Goal: Task Accomplishment & Management: Complete application form

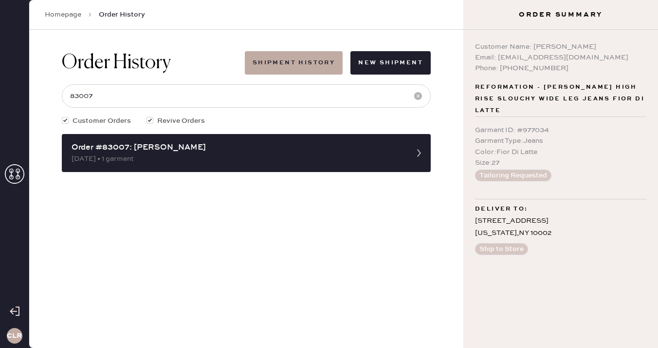
click at [23, 172] on use at bounding box center [14, 173] width 19 height 19
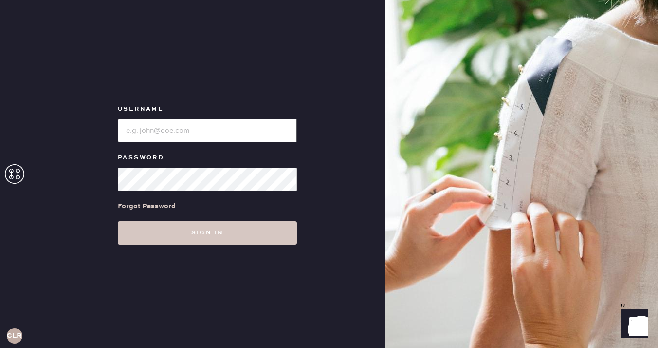
type input "[EMAIL_ADDRESS][DOMAIN_NAME]"
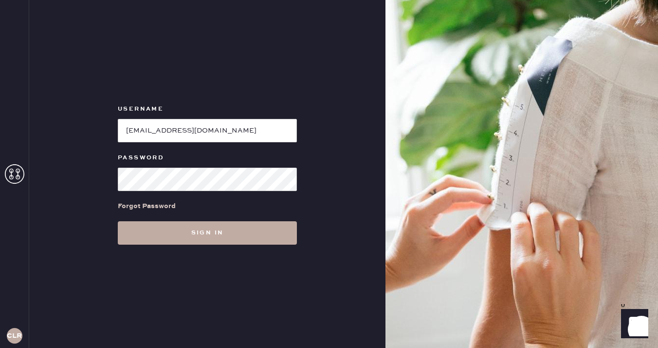
click at [210, 234] on button "Sign in" at bounding box center [207, 232] width 179 height 23
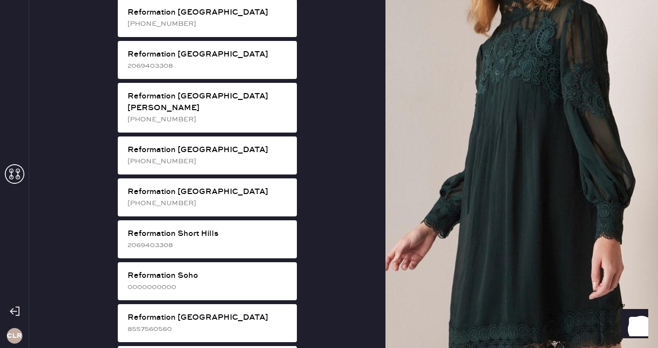
scroll to position [1588, 0]
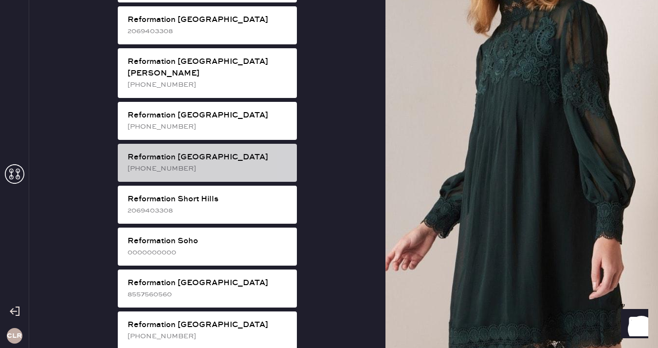
click at [245, 151] on div "Reformation [GEOGRAPHIC_DATA]" at bounding box center [209, 157] width 162 height 12
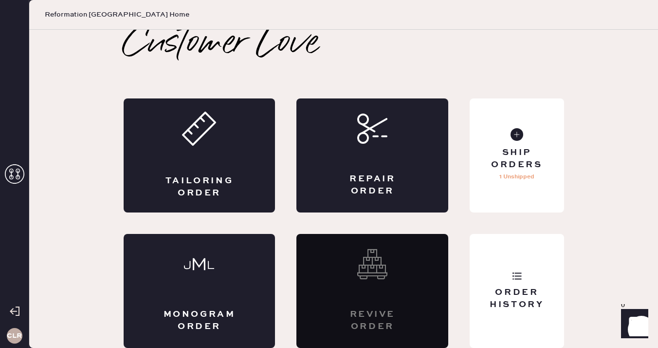
scroll to position [5, 0]
click at [505, 251] on div "Order History" at bounding box center [517, 291] width 94 height 114
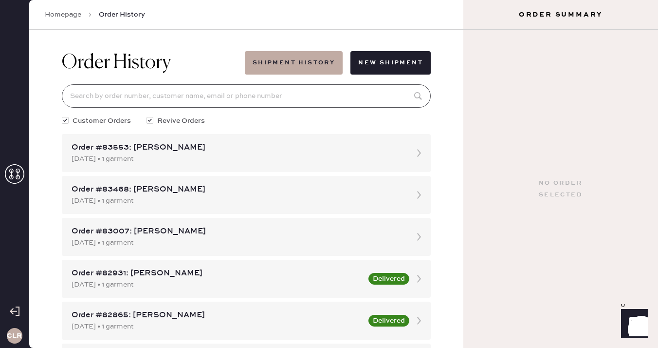
click at [272, 94] on input at bounding box center [246, 95] width 369 height 23
paste input "82897"
type input "82897"
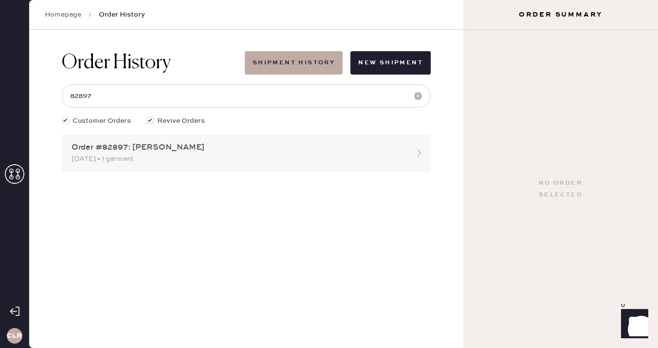
click at [209, 146] on div "Order #82897: [PERSON_NAME]" at bounding box center [238, 148] width 332 height 12
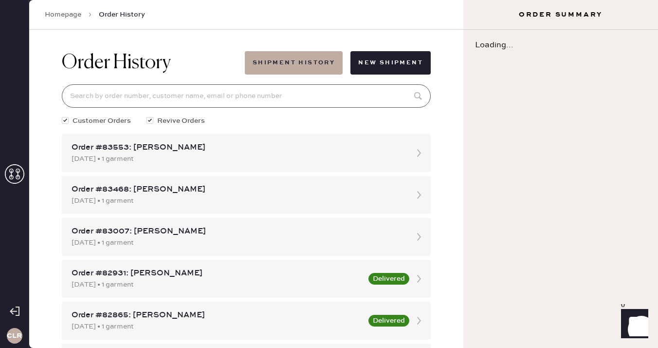
click at [189, 97] on input at bounding box center [246, 95] width 369 height 23
paste input "82897"
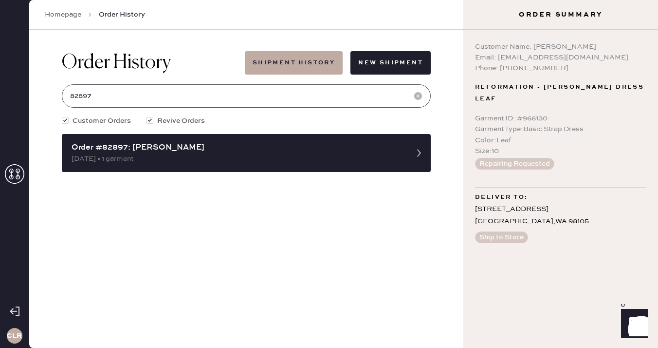
type input "82897"
click at [18, 165] on use at bounding box center [14, 173] width 19 height 19
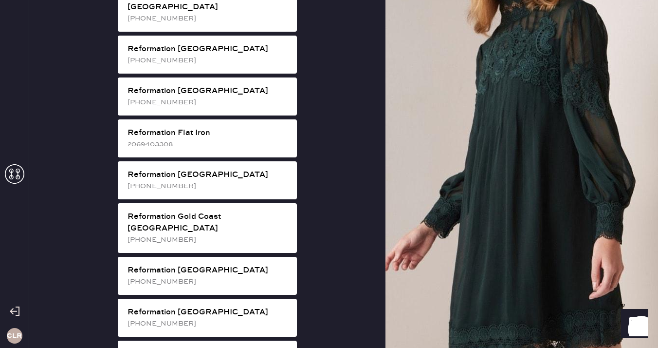
scroll to position [664, 0]
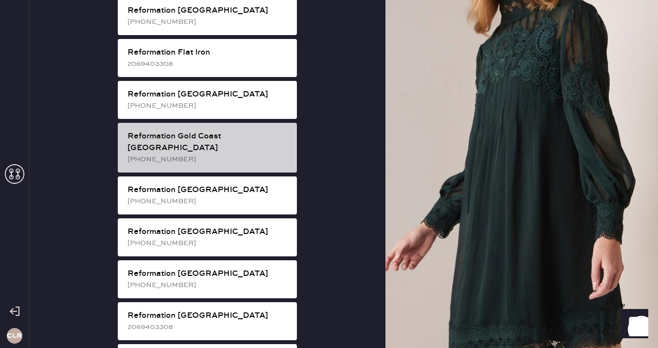
click at [240, 130] on div "Reformation Gold Coast [GEOGRAPHIC_DATA]" at bounding box center [209, 141] width 162 height 23
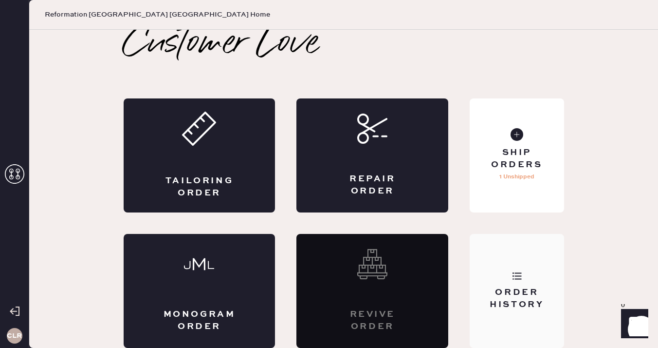
click at [508, 268] on div "Order History" at bounding box center [517, 291] width 94 height 114
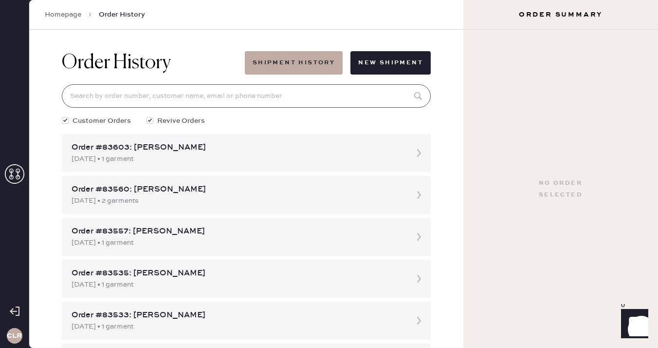
click at [221, 96] on input at bounding box center [246, 95] width 369 height 23
paste input "80995"
type input "80995"
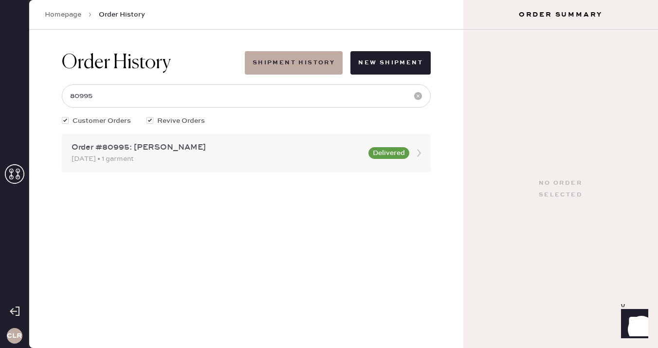
click at [184, 151] on div "Order #80995: [PERSON_NAME]" at bounding box center [217, 148] width 291 height 12
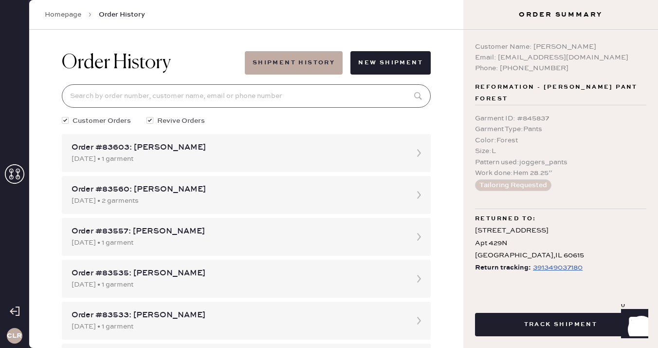
click at [174, 107] on input at bounding box center [246, 95] width 369 height 23
paste input "80995"
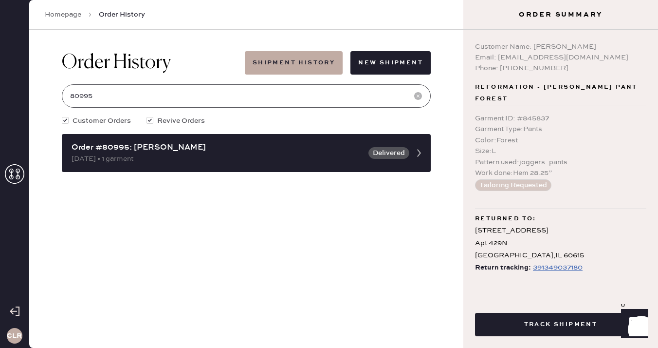
type input "80995"
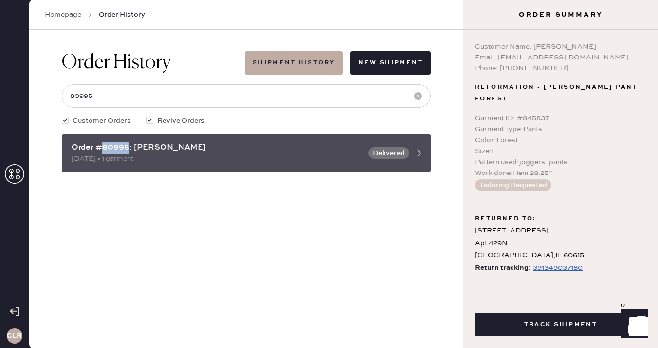
drag, startPoint x: 129, startPoint y: 148, endPoint x: 104, endPoint y: 147, distance: 25.3
click at [104, 147] on div "Order #80995: [PERSON_NAME]" at bounding box center [217, 148] width 291 height 12
copy div "80995"
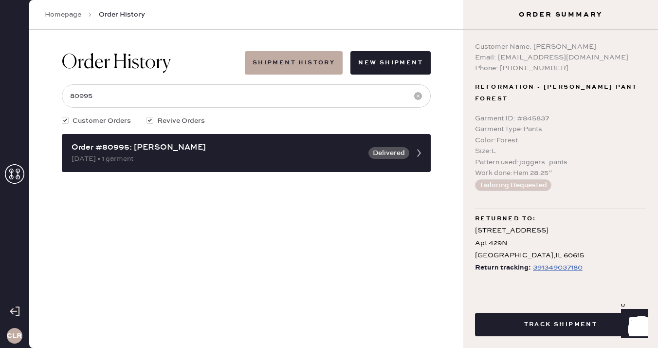
click at [532, 106] on div "Garment ID : # 845837 Garment Type : Pants Color : Forest Size : L Pattern used…" at bounding box center [560, 151] width 171 height 93
drag, startPoint x: 534, startPoint y: 46, endPoint x: 603, endPoint y: 47, distance: 69.6
click at [603, 47] on div "Customer Name: [PERSON_NAME]" at bounding box center [560, 46] width 171 height 11
copy div "[PERSON_NAME]"
drag, startPoint x: 498, startPoint y: 56, endPoint x: 584, endPoint y: 59, distance: 86.7
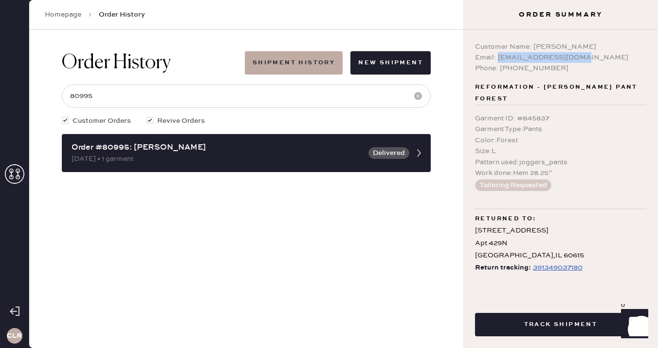
click at [584, 59] on div "Email: [EMAIL_ADDRESS][DOMAIN_NAME]" at bounding box center [560, 57] width 171 height 11
copy div "[EMAIL_ADDRESS][DOMAIN_NAME]"
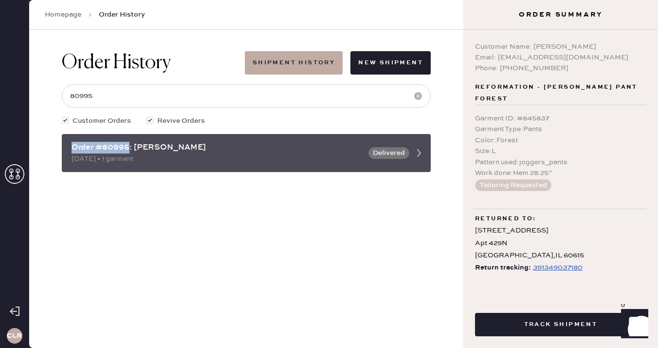
drag, startPoint x: 130, startPoint y: 149, endPoint x: 62, endPoint y: 149, distance: 67.7
click at [62, 149] on div "Order #80995: [PERSON_NAME] [DATE] • 1 garment Delivered" at bounding box center [246, 153] width 369 height 38
copy div "Order #80995"
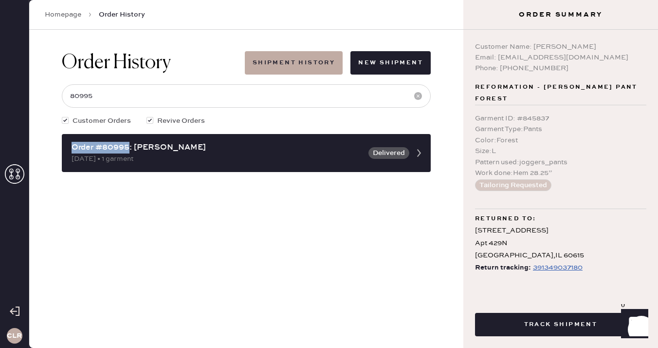
click at [137, 195] on div "Order History Shipment History New Shipment 80995 Customer Orders Revive Orders…" at bounding box center [246, 189] width 434 height 318
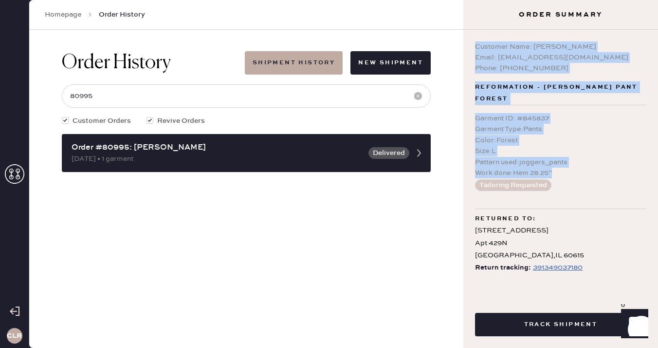
drag, startPoint x: 477, startPoint y: 46, endPoint x: 579, endPoint y: 174, distance: 163.9
click at [579, 174] on div "Customer Name: [PERSON_NAME] Email: [EMAIL_ADDRESS][DOMAIN_NAME] Phone: [PHONE_…" at bounding box center [561, 161] width 195 height 263
copy div "Customer Name: [PERSON_NAME] Email: [EMAIL_ADDRESS][DOMAIN_NAME] Phone: [PHONE_…"
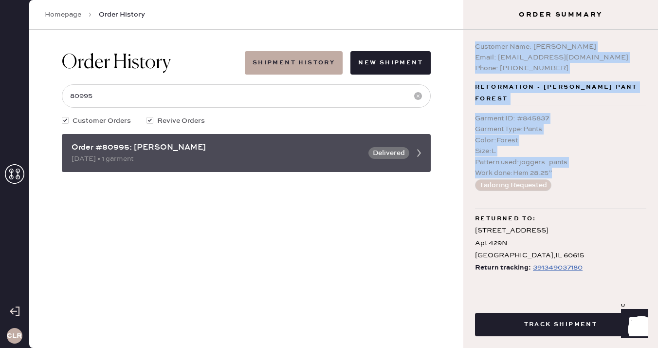
click at [113, 148] on div "Order #80995: [PERSON_NAME]" at bounding box center [217, 148] width 291 height 12
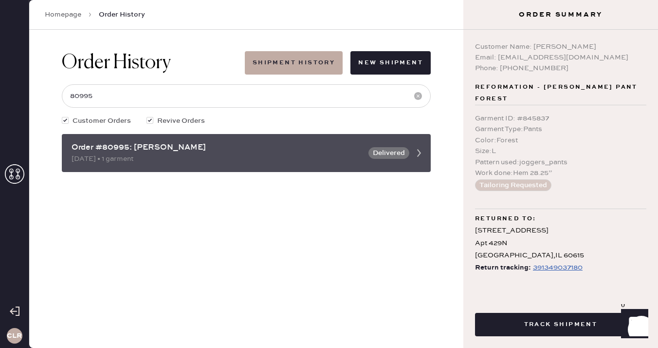
click at [113, 148] on div "Order #80995: [PERSON_NAME]" at bounding box center [217, 148] width 291 height 12
copy div "80995"
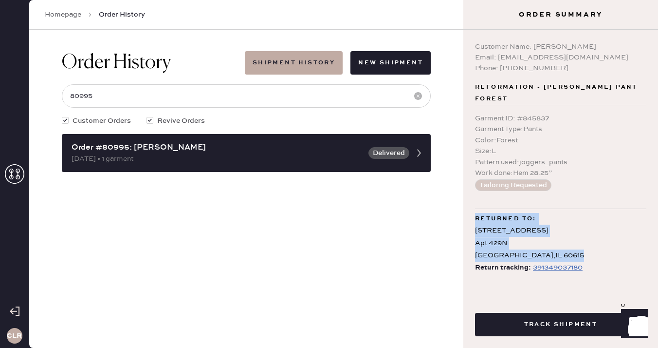
drag, startPoint x: 547, startPoint y: 256, endPoint x: 473, endPoint y: 220, distance: 82.3
click at [473, 220] on div "Customer Name: [PERSON_NAME] Email: [EMAIL_ADDRESS][DOMAIN_NAME] Phone: [PHONE_…" at bounding box center [561, 161] width 195 height 263
copy div "Returned to: [STREET_ADDRESS]"
click at [21, 175] on icon at bounding box center [14, 173] width 19 height 19
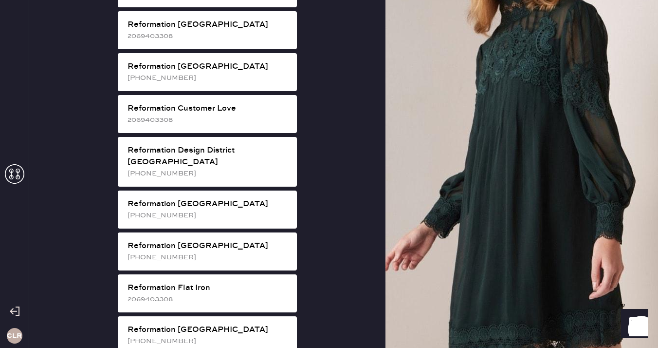
scroll to position [434, 0]
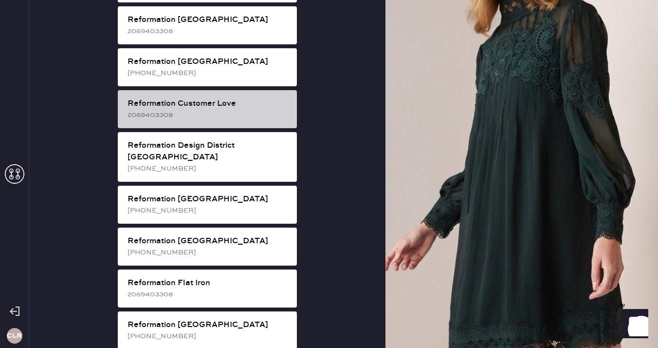
click at [219, 110] on div "2069403308" at bounding box center [209, 115] width 162 height 11
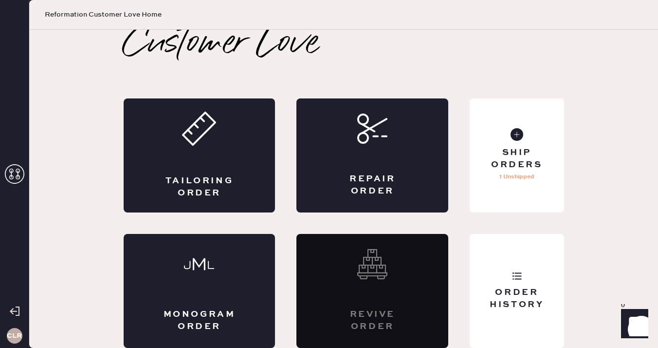
scroll to position [5, 0]
click at [208, 168] on div "Tailoring Order" at bounding box center [200, 155] width 152 height 114
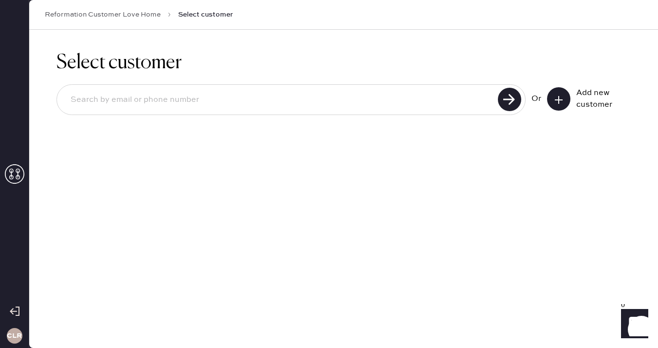
click at [167, 97] on input at bounding box center [279, 100] width 432 height 22
paste input "[EMAIL_ADDRESS][DOMAIN_NAME]"
type input "[EMAIL_ADDRESS][DOMAIN_NAME]"
click at [503, 97] on use at bounding box center [509, 99] width 23 height 23
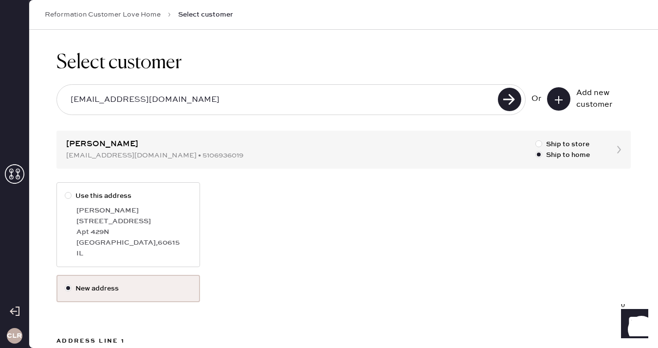
click at [159, 210] on div "[PERSON_NAME]" at bounding box center [133, 210] width 115 height 11
click at [65, 191] on input "Use this address" at bounding box center [65, 190] width 0 height 0
radio input "true"
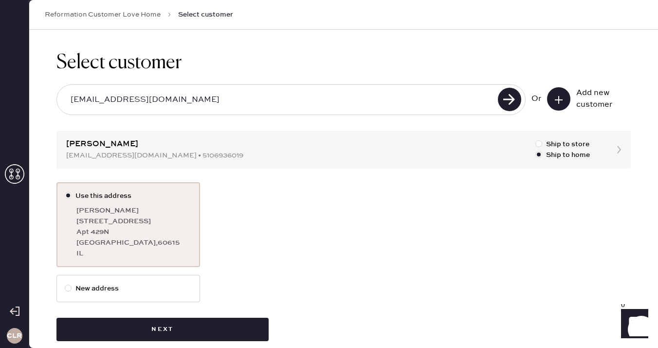
scroll to position [15, 0]
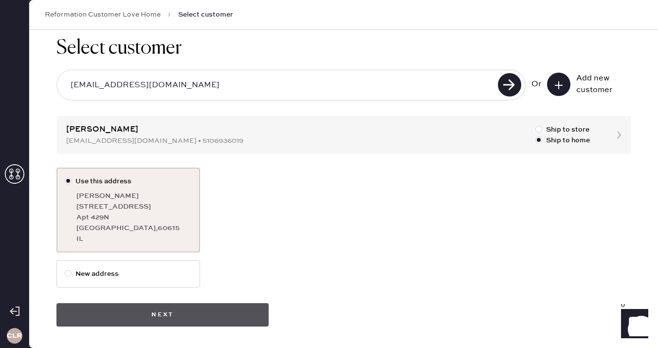
click at [183, 313] on button "Next" at bounding box center [162, 314] width 212 height 23
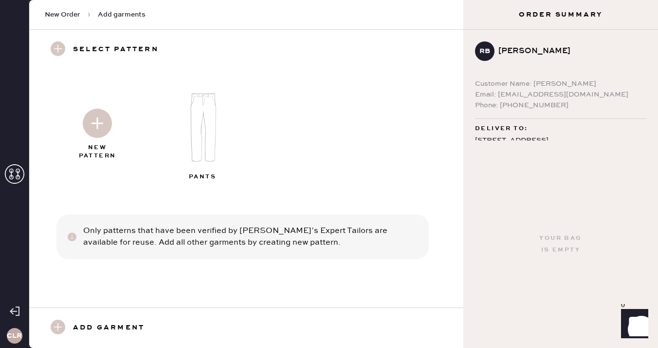
click at [205, 121] on img at bounding box center [203, 127] width 105 height 84
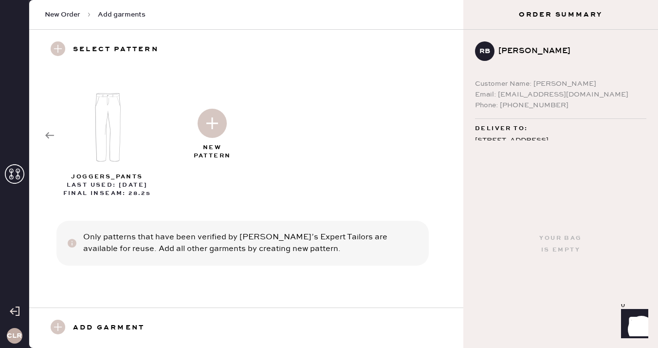
click at [109, 140] on img at bounding box center [108, 127] width 105 height 84
select select "4"
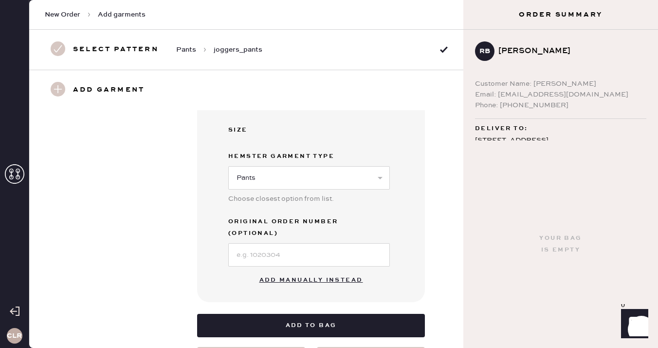
scroll to position [267, 0]
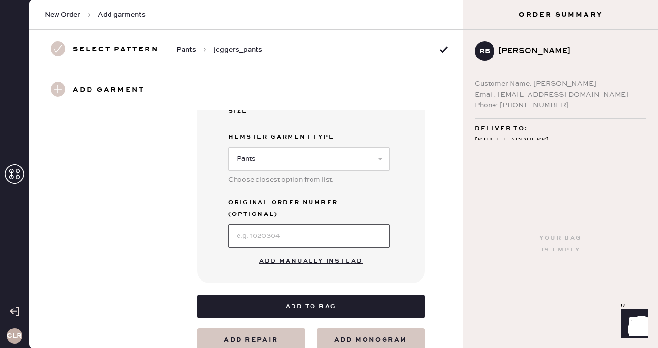
click at [318, 226] on input at bounding box center [309, 235] width 162 height 23
paste input "S25049480"
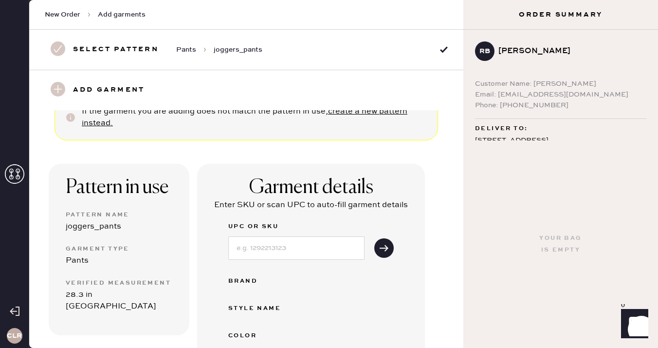
scroll to position [0, 0]
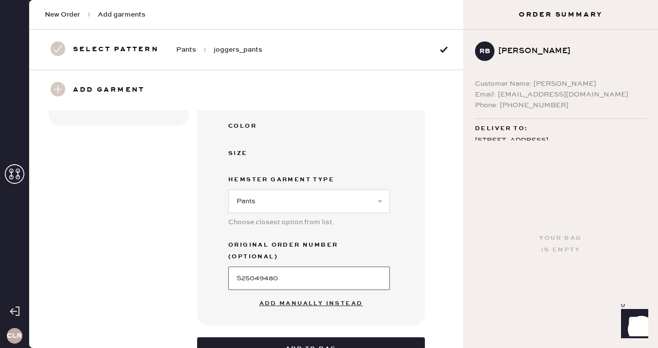
type input "S25049480"
click at [301, 294] on button "Add manually instead" at bounding box center [311, 303] width 115 height 19
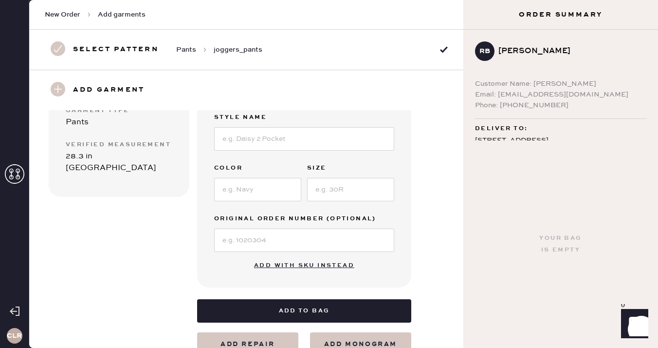
scroll to position [158, 0]
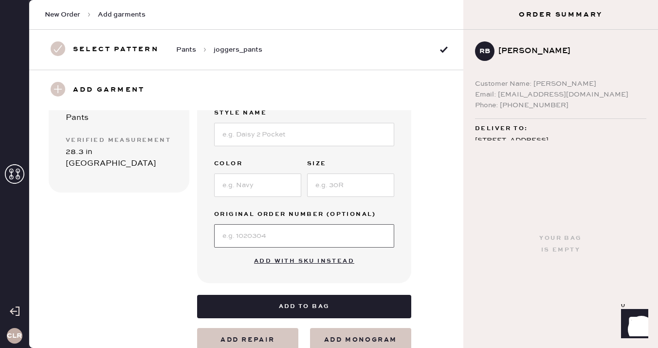
click at [262, 226] on input at bounding box center [304, 235] width 180 height 23
paste input "S25049480"
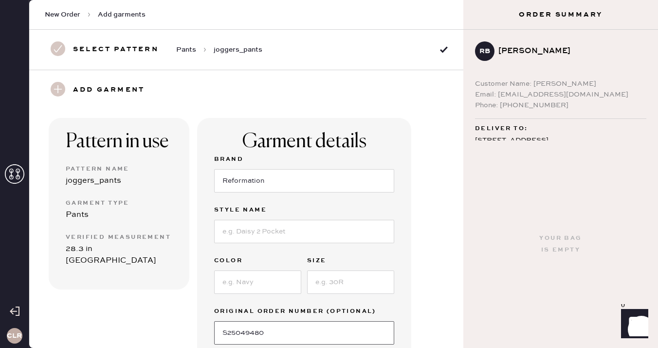
scroll to position [47, 0]
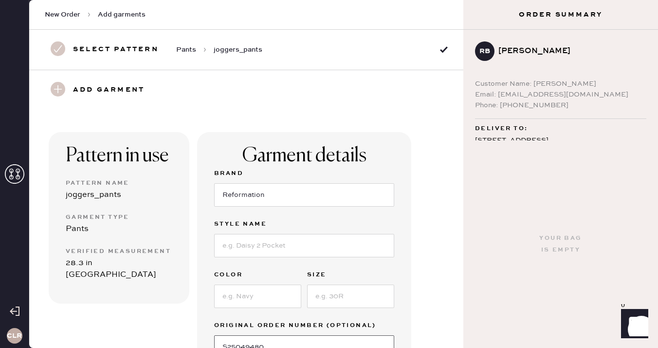
type input "S25049480"
click at [246, 241] on input at bounding box center [304, 245] width 180 height 23
paste input "[PERSON_NAME] Pant"
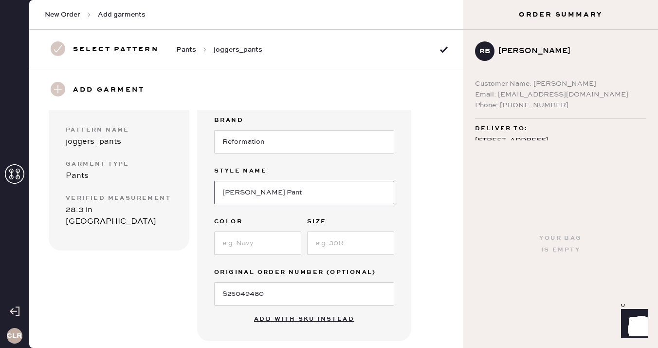
type input "[PERSON_NAME] Pant"
click at [230, 242] on input at bounding box center [257, 242] width 87 height 23
paste input "Forest"
type input "Forest"
click at [348, 233] on input at bounding box center [350, 242] width 87 height 23
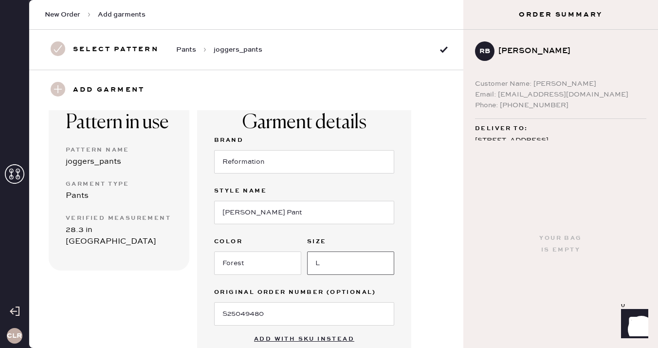
scroll to position [63, 0]
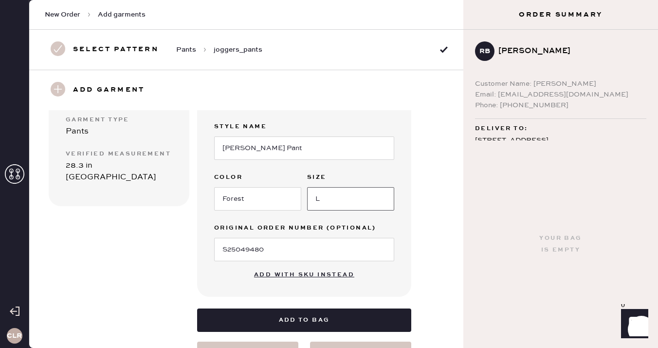
type input "L"
click at [417, 217] on div "Pattern in use Pattern Name joggers_pants Garment Type Pants Verified Measureme…" at bounding box center [246, 188] width 434 height 354
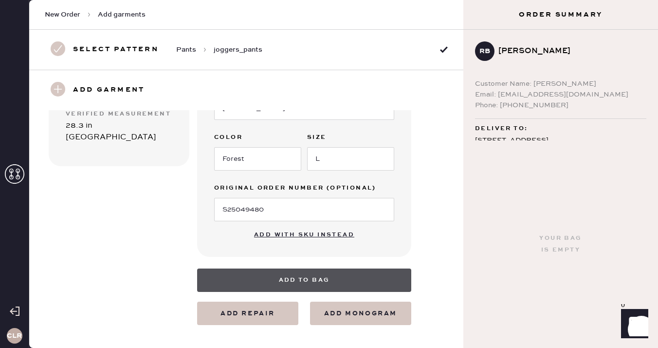
click at [340, 285] on button "Add to bag" at bounding box center [304, 279] width 214 height 23
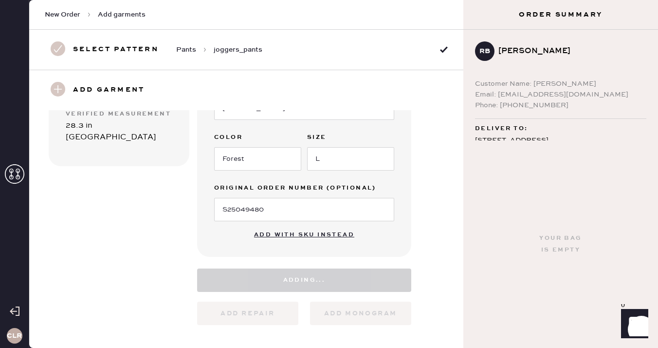
select select "4"
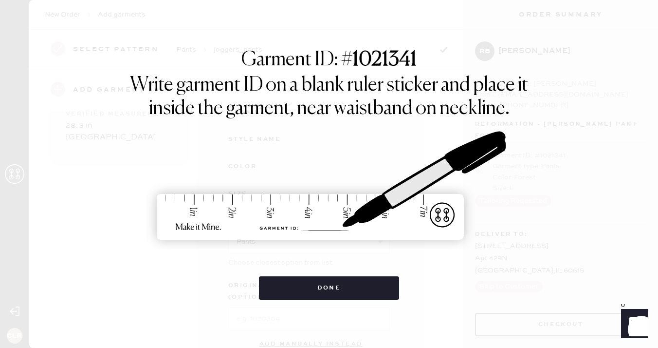
click at [378, 66] on strong "1021341" at bounding box center [385, 59] width 64 height 19
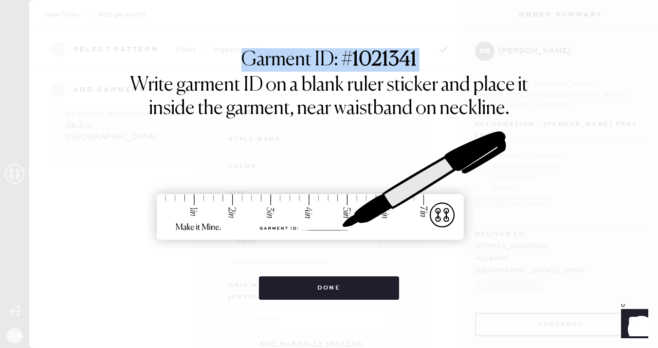
click at [378, 66] on strong "1021341" at bounding box center [385, 59] width 64 height 19
copy h1 "Garment ID: # 1021341"
click at [268, 155] on img at bounding box center [329, 186] width 365 height 161
click at [320, 123] on img at bounding box center [329, 186] width 365 height 161
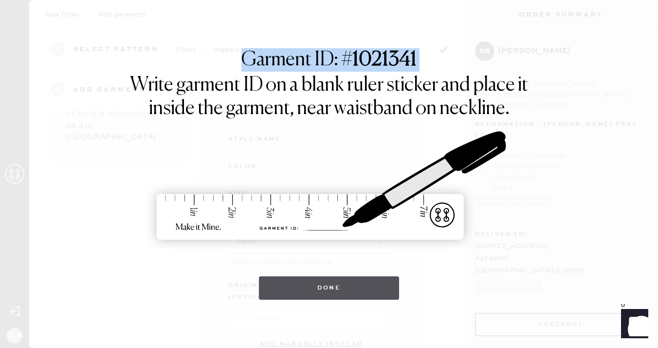
click at [313, 285] on button "Done" at bounding box center [329, 287] width 141 height 23
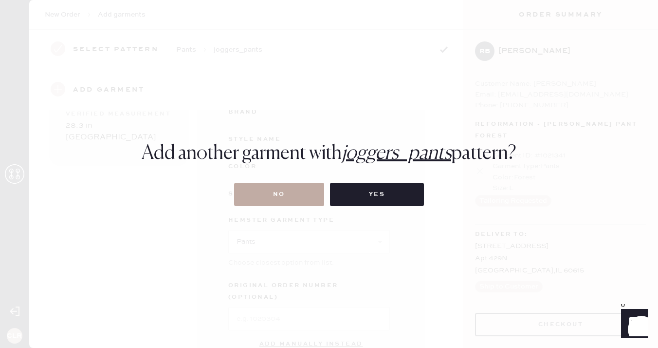
click at [282, 196] on button "No" at bounding box center [279, 194] width 90 height 23
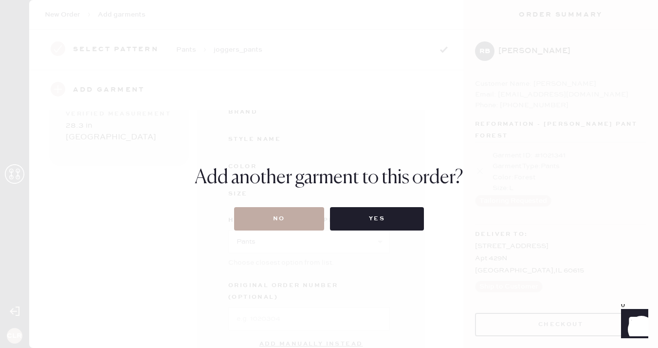
click at [284, 217] on button "No" at bounding box center [279, 218] width 90 height 23
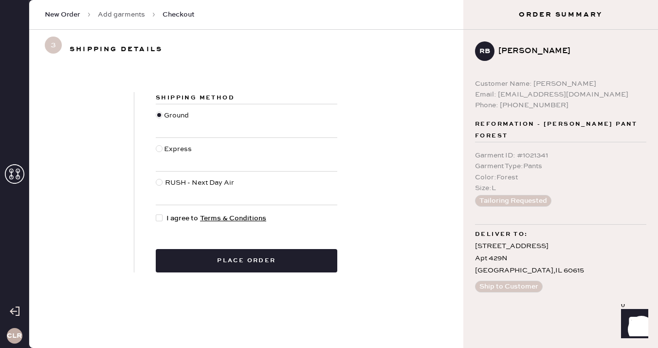
click at [160, 217] on div at bounding box center [159, 217] width 7 height 7
click at [156, 213] on input "I agree to Terms & Conditions" at bounding box center [156, 213] width 0 height 0
checkbox input "true"
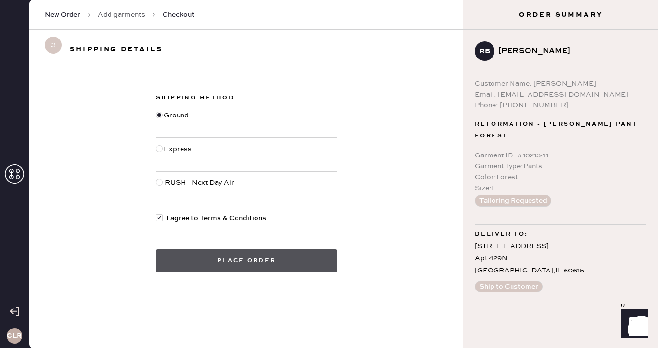
click at [235, 259] on button "Place order" at bounding box center [247, 260] width 182 height 23
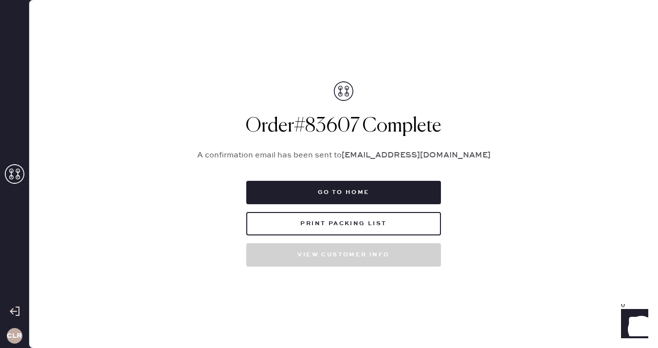
click at [337, 124] on h1 "Order # 83607 Complete" at bounding box center [344, 125] width 317 height 23
copy h1 "83607"
click at [306, 152] on p "A confirmation email has been sent to [EMAIL_ADDRESS][DOMAIN_NAME]" at bounding box center [344, 155] width 317 height 12
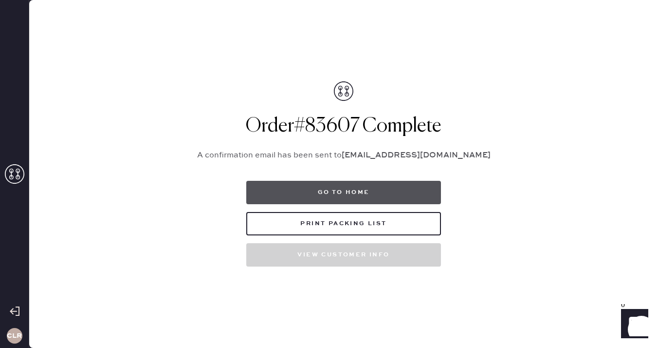
click at [338, 195] on button "Go to home" at bounding box center [343, 192] width 195 height 23
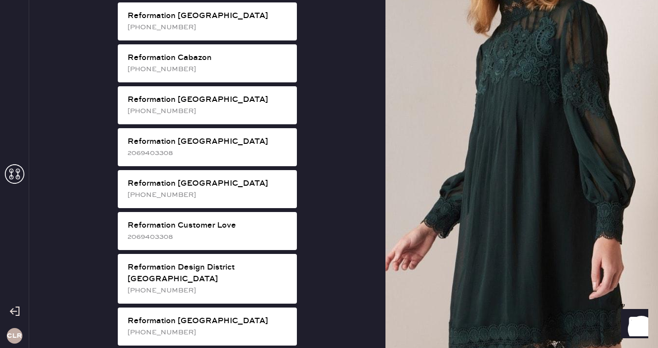
scroll to position [318, 0]
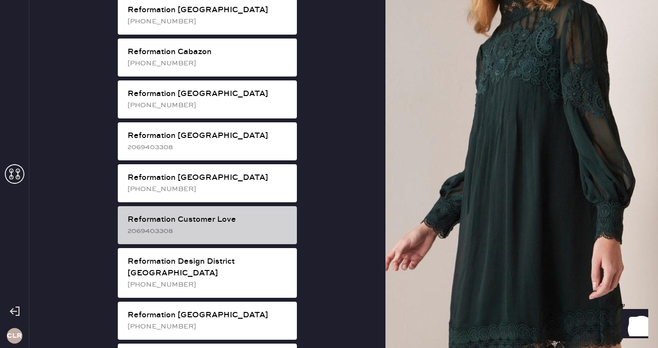
click at [227, 214] on div "Reformation Customer Love" at bounding box center [209, 220] width 162 height 12
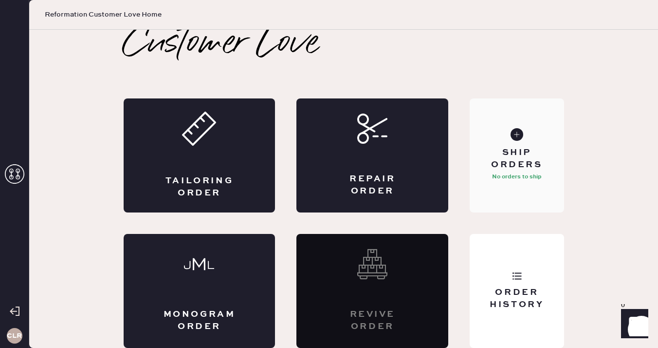
click at [537, 151] on div "Ship Orders" at bounding box center [517, 159] width 78 height 24
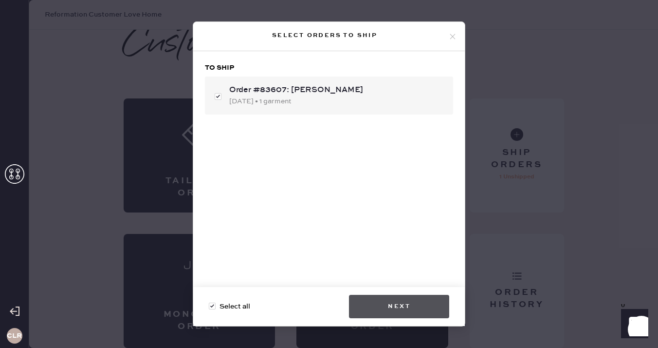
click at [381, 301] on button "Next" at bounding box center [399, 306] width 100 height 23
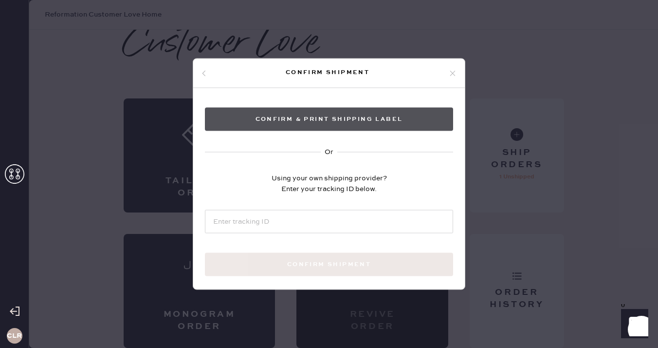
click at [342, 126] on button "Confirm & Print shipping label" at bounding box center [329, 119] width 248 height 23
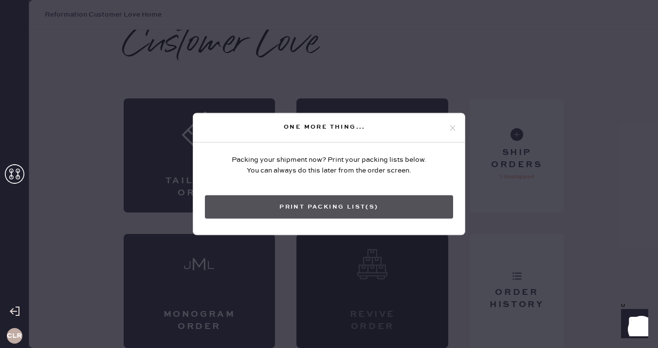
click at [334, 206] on button "Print Packing List(s)" at bounding box center [329, 206] width 248 height 23
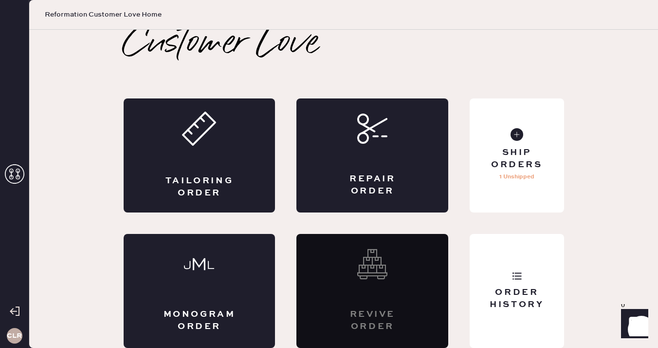
scroll to position [0, 0]
click at [514, 272] on icon at bounding box center [517, 276] width 10 height 10
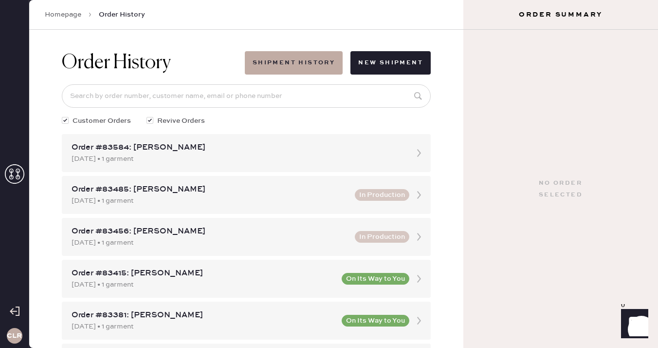
click at [17, 178] on use at bounding box center [14, 173] width 19 height 19
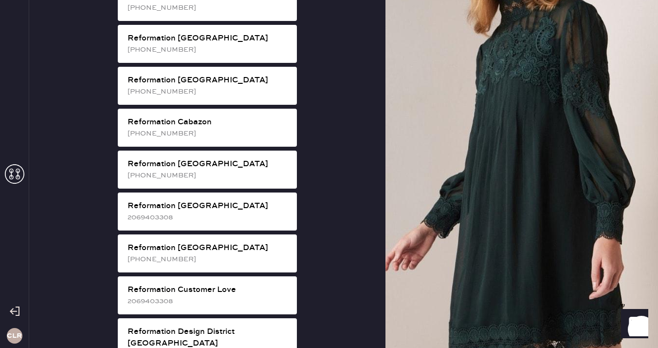
scroll to position [358, 0]
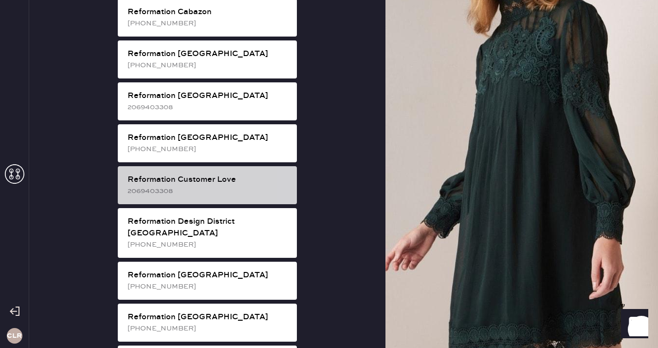
click at [230, 186] on div "2069403308" at bounding box center [209, 191] width 162 height 11
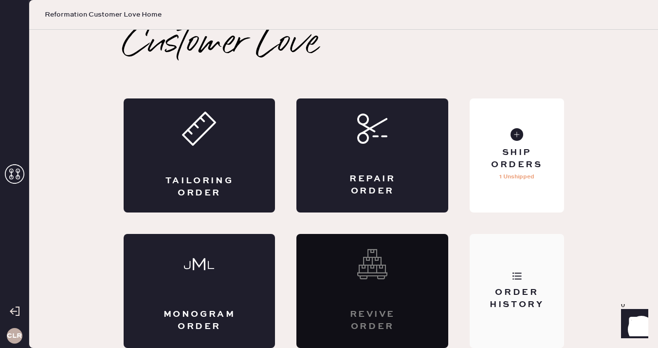
click at [512, 242] on div "Order History" at bounding box center [517, 291] width 94 height 114
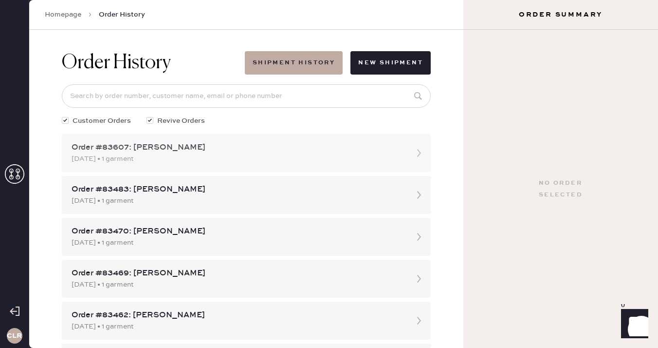
click at [199, 152] on div "Order #83607: [PERSON_NAME]" at bounding box center [238, 148] width 332 height 12
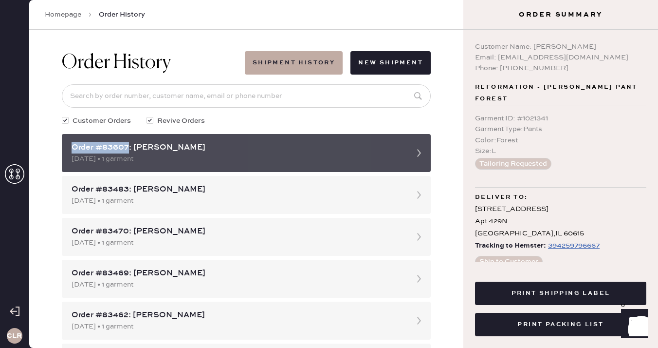
copy div "Order #83607"
drag, startPoint x: 129, startPoint y: 148, endPoint x: 73, endPoint y: 141, distance: 55.9
click at [73, 147] on div "Order #83607: [PERSON_NAME]" at bounding box center [238, 148] width 332 height 12
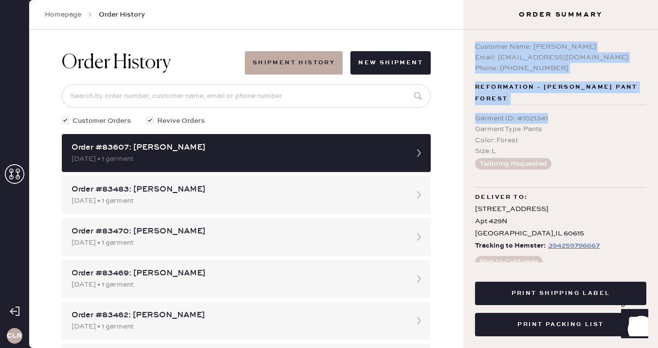
drag, startPoint x: 476, startPoint y: 44, endPoint x: 561, endPoint y: 119, distance: 113.5
click at [561, 119] on div "Customer Name: [PERSON_NAME] Email: [EMAIL_ADDRESS][DOMAIN_NAME] Phone: [PHONE_…" at bounding box center [561, 146] width 195 height 232
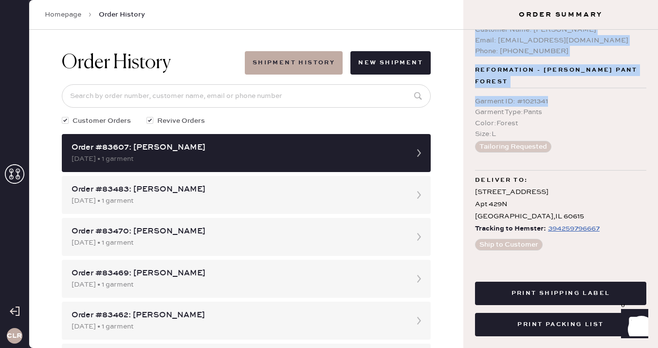
click at [522, 186] on div "[STREET_ADDRESS]" at bounding box center [560, 204] width 171 height 37
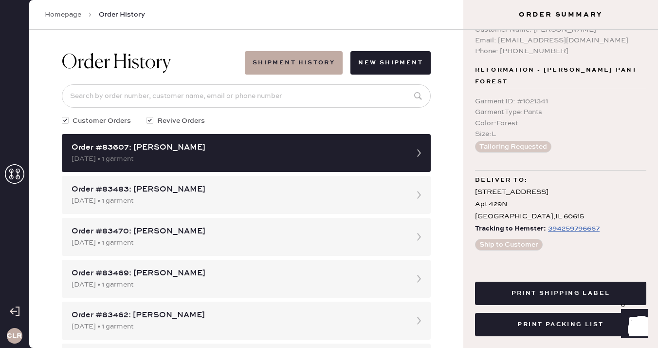
click at [526, 230] on span "Tracking to Hemster:" at bounding box center [510, 229] width 71 height 12
click at [508, 234] on span "Tracking to Hemster:" at bounding box center [510, 229] width 71 height 12
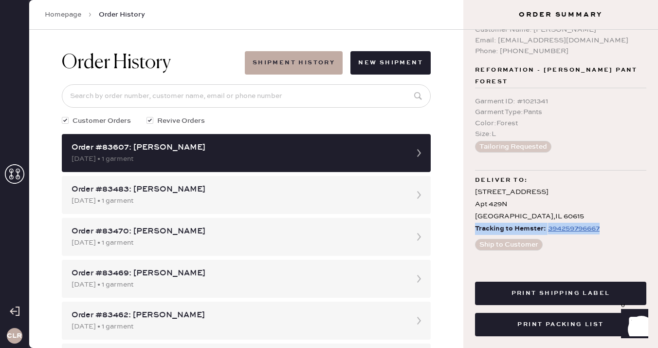
drag, startPoint x: 476, startPoint y: 227, endPoint x: 609, endPoint y: 234, distance: 133.6
click at [609, 234] on div "Tracking to Hemster: 394259796667" at bounding box center [560, 229] width 171 height 12
